Goal: Task Accomplishment & Management: Use online tool/utility

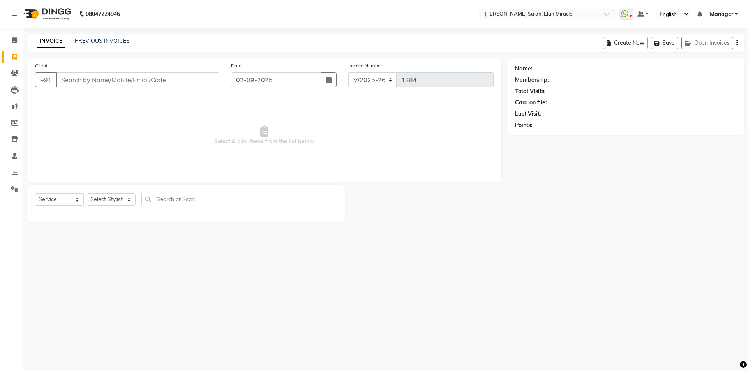
select select "7738"
select select "service"
drag, startPoint x: 90, startPoint y: 44, endPoint x: 85, endPoint y: 44, distance: 4.7
click at [90, 44] on div "PREVIOUS INVOICES" at bounding box center [102, 41] width 55 height 8
click at [85, 41] on link "PREVIOUS INVOICES" at bounding box center [102, 40] width 55 height 7
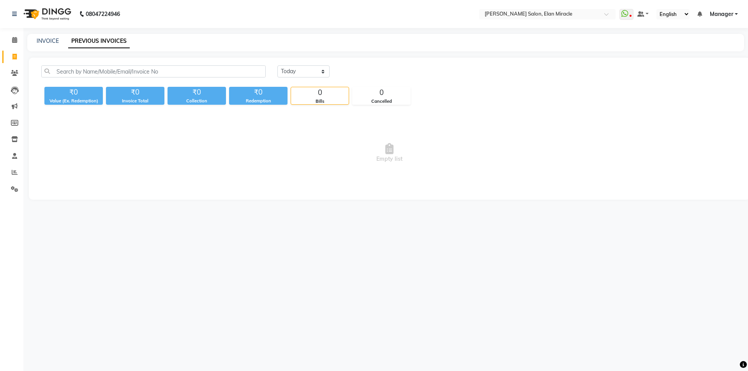
click at [53, 46] on div "INVOICE PREVIOUS INVOICES" at bounding box center [385, 43] width 717 height 18
click at [48, 39] on link "INVOICE" at bounding box center [48, 40] width 22 height 7
select select "service"
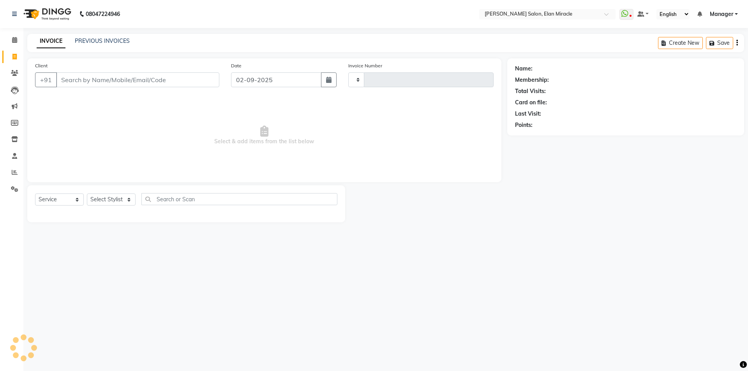
type input "1384"
select select "7738"
click at [153, 38] on div "INVOICE PREVIOUS INVOICES Create New Save Open Invoices" at bounding box center [385, 43] width 717 height 18
click at [542, 231] on main "INVOICE PREVIOUS INVOICES Create New Save Open Invoices Client +91 Date [DATE] …" at bounding box center [385, 134] width 724 height 200
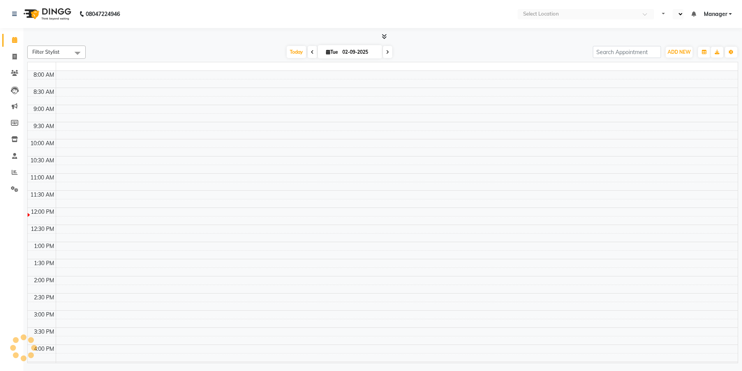
select select "en"
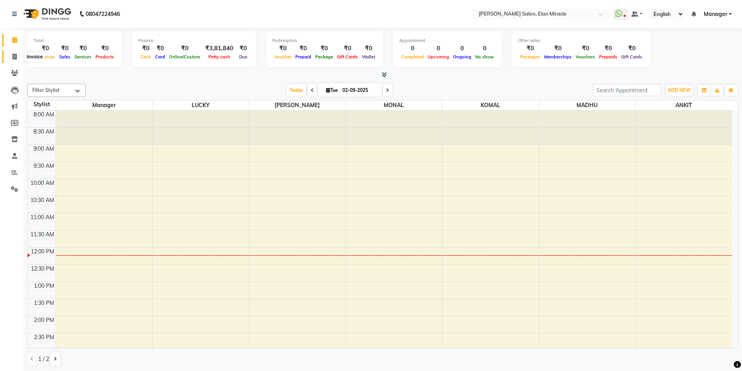
click at [17, 61] on span at bounding box center [15, 57] width 14 height 9
select select "service"
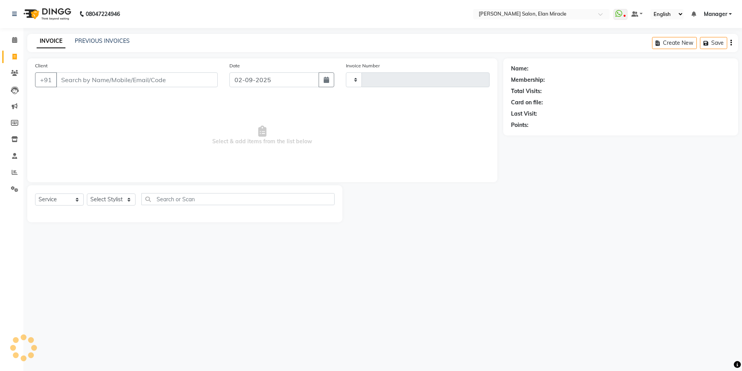
type input "1384"
select select "7738"
